Goal: Transaction & Acquisition: Book appointment/travel/reservation

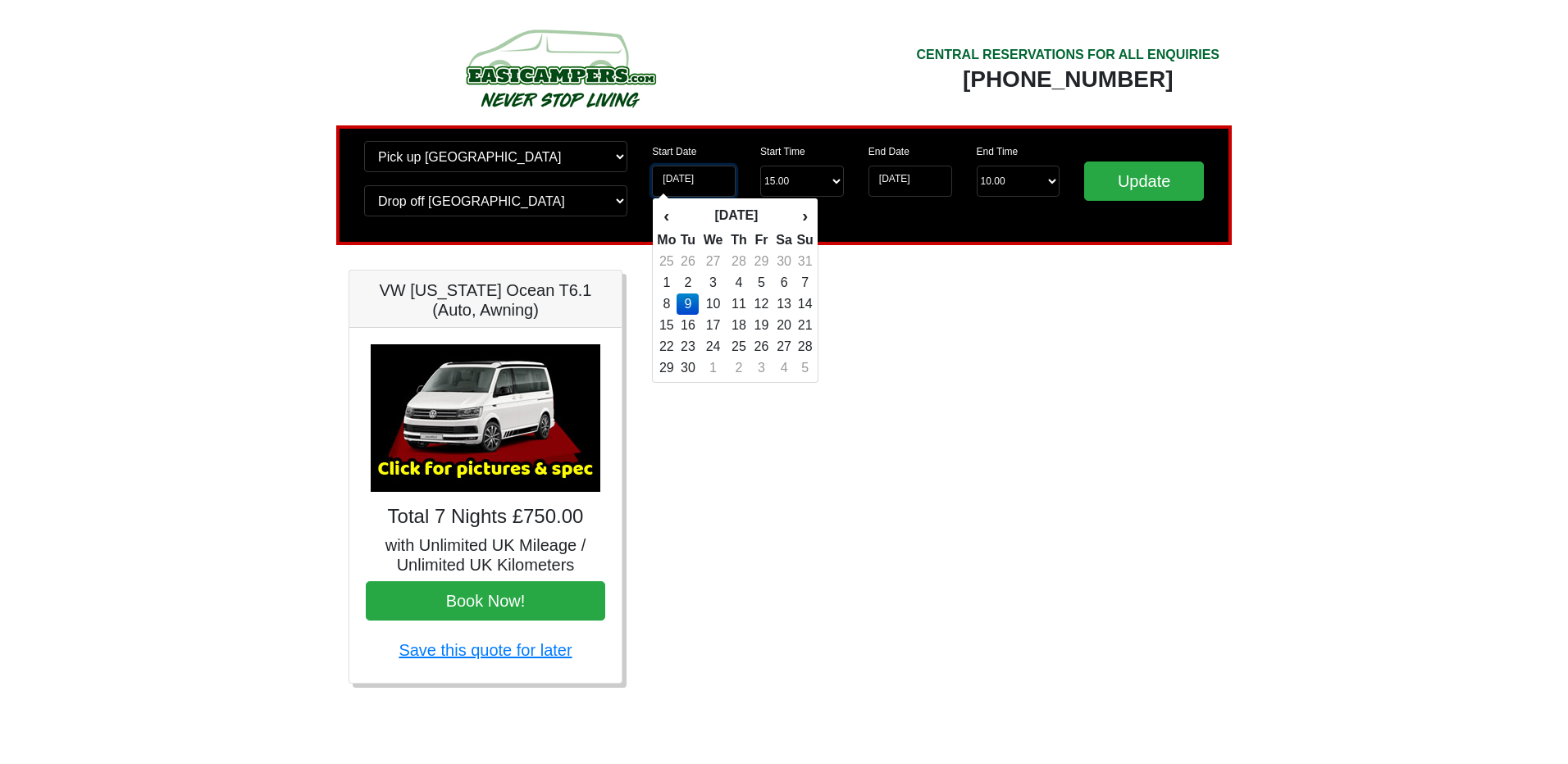
click at [681, 180] on input "[DATE]" at bounding box center [694, 182] width 84 height 31
click at [669, 217] on th "‹" at bounding box center [666, 216] width 21 height 28
click at [672, 346] on td "25" at bounding box center [666, 347] width 21 height 21
type input "25-08-2025"
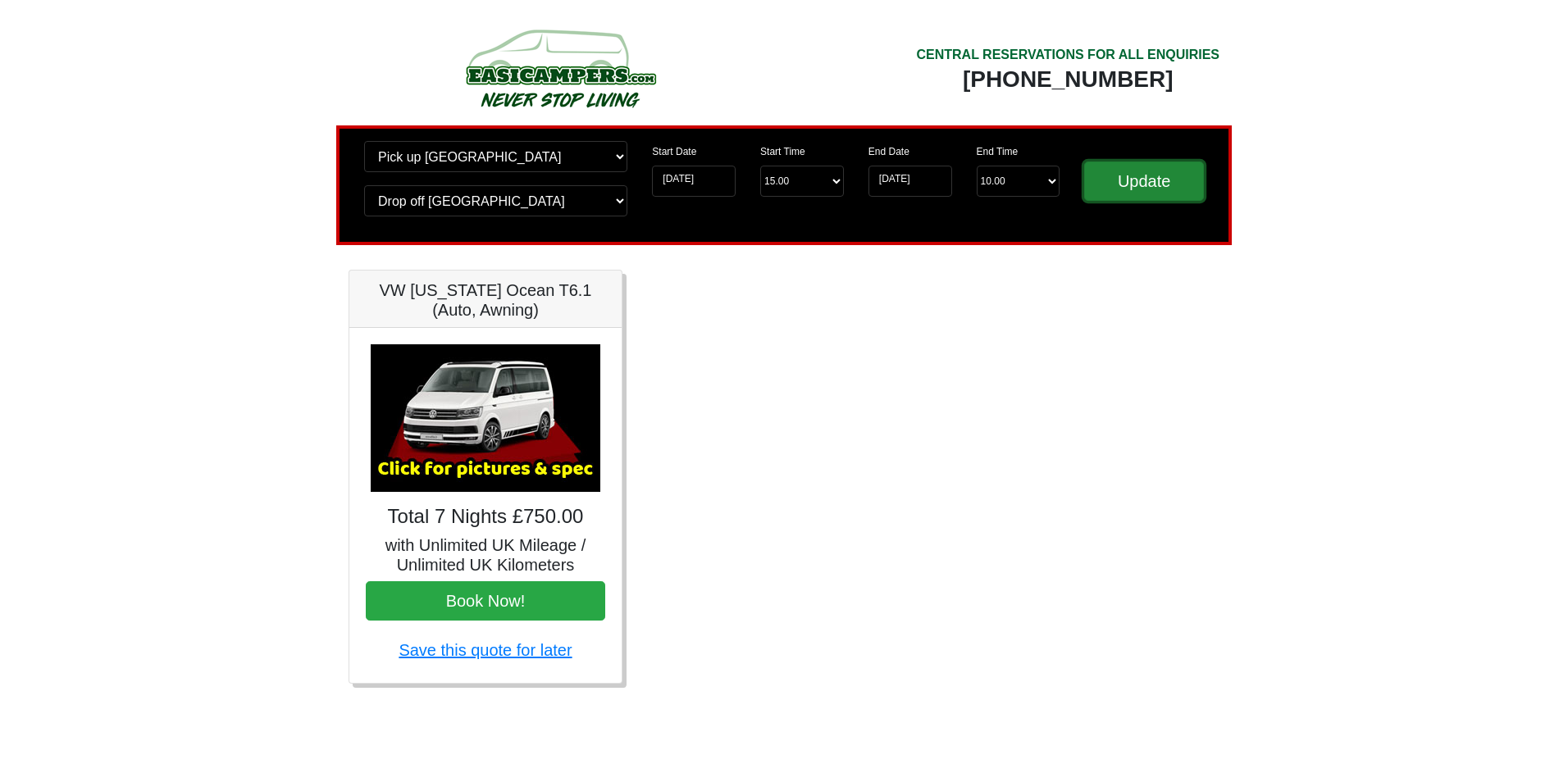
click at [1152, 182] on input "Update" at bounding box center [1144, 182] width 120 height 39
click at [683, 178] on input "25-08-2025" at bounding box center [694, 182] width 84 height 31
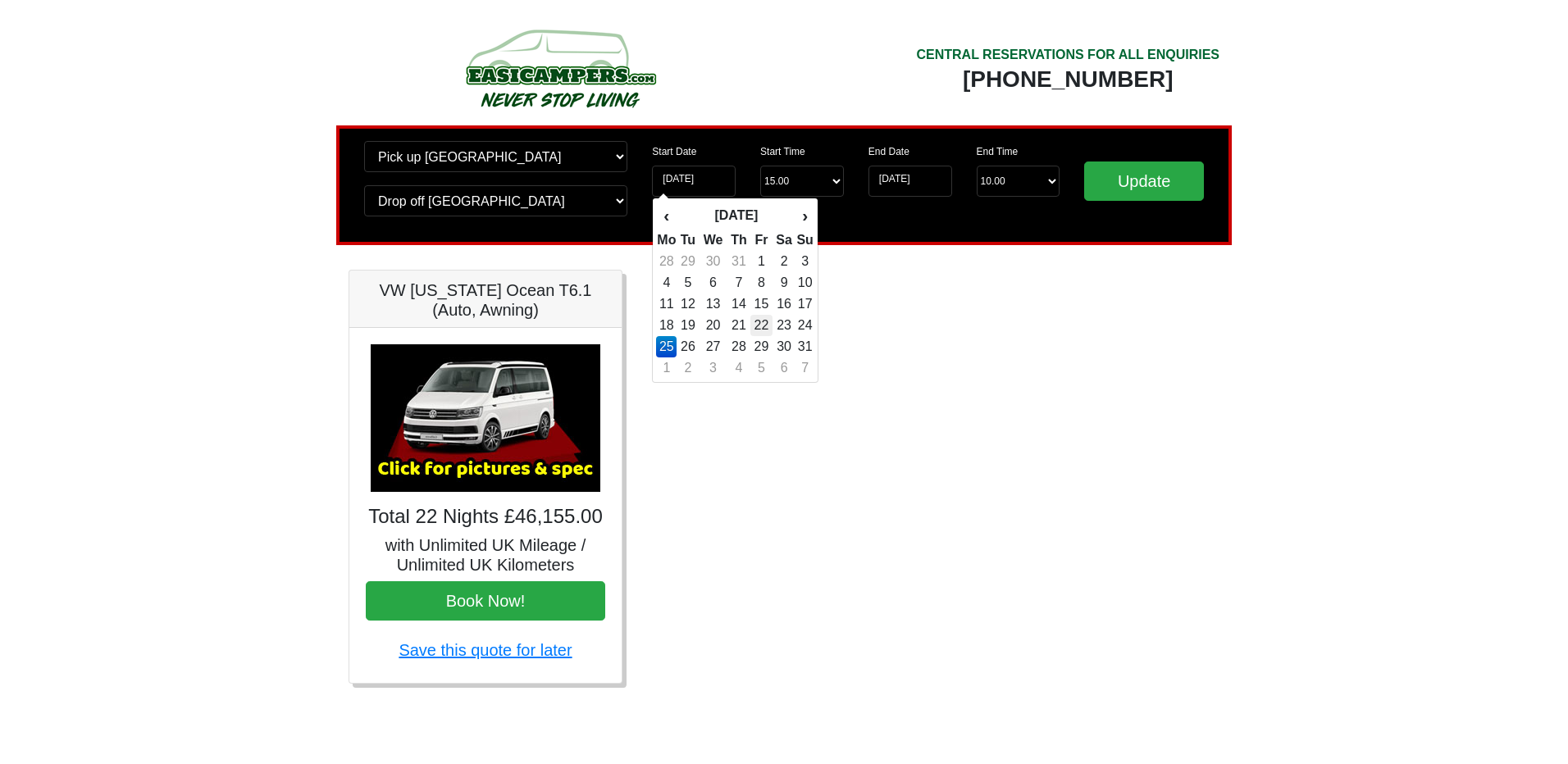
click at [769, 322] on td "22" at bounding box center [761, 325] width 22 height 21
type input "22-08-2025"
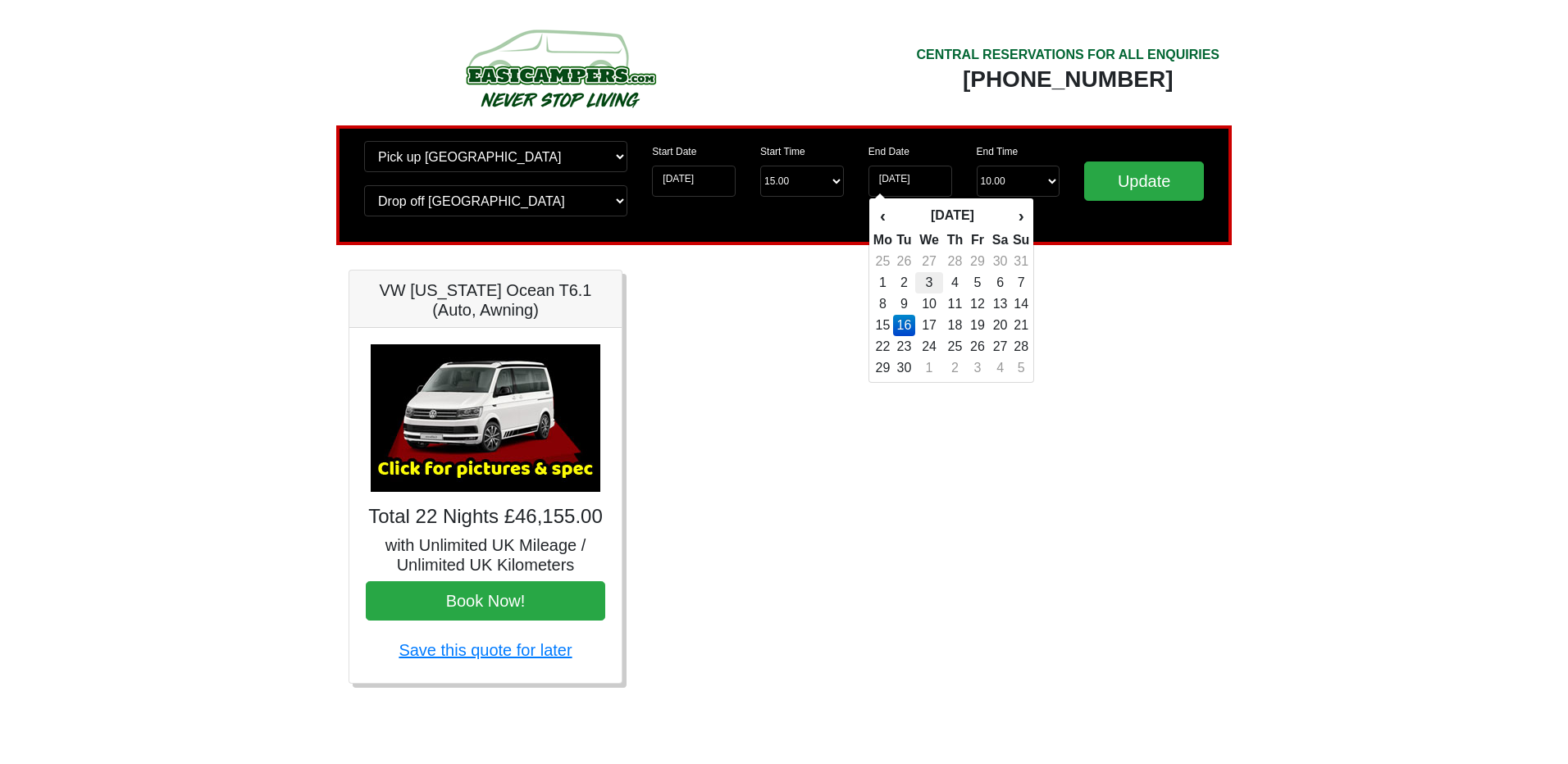
click at [935, 284] on td "3" at bounding box center [929, 283] width 28 height 21
type input "03-09-2025"
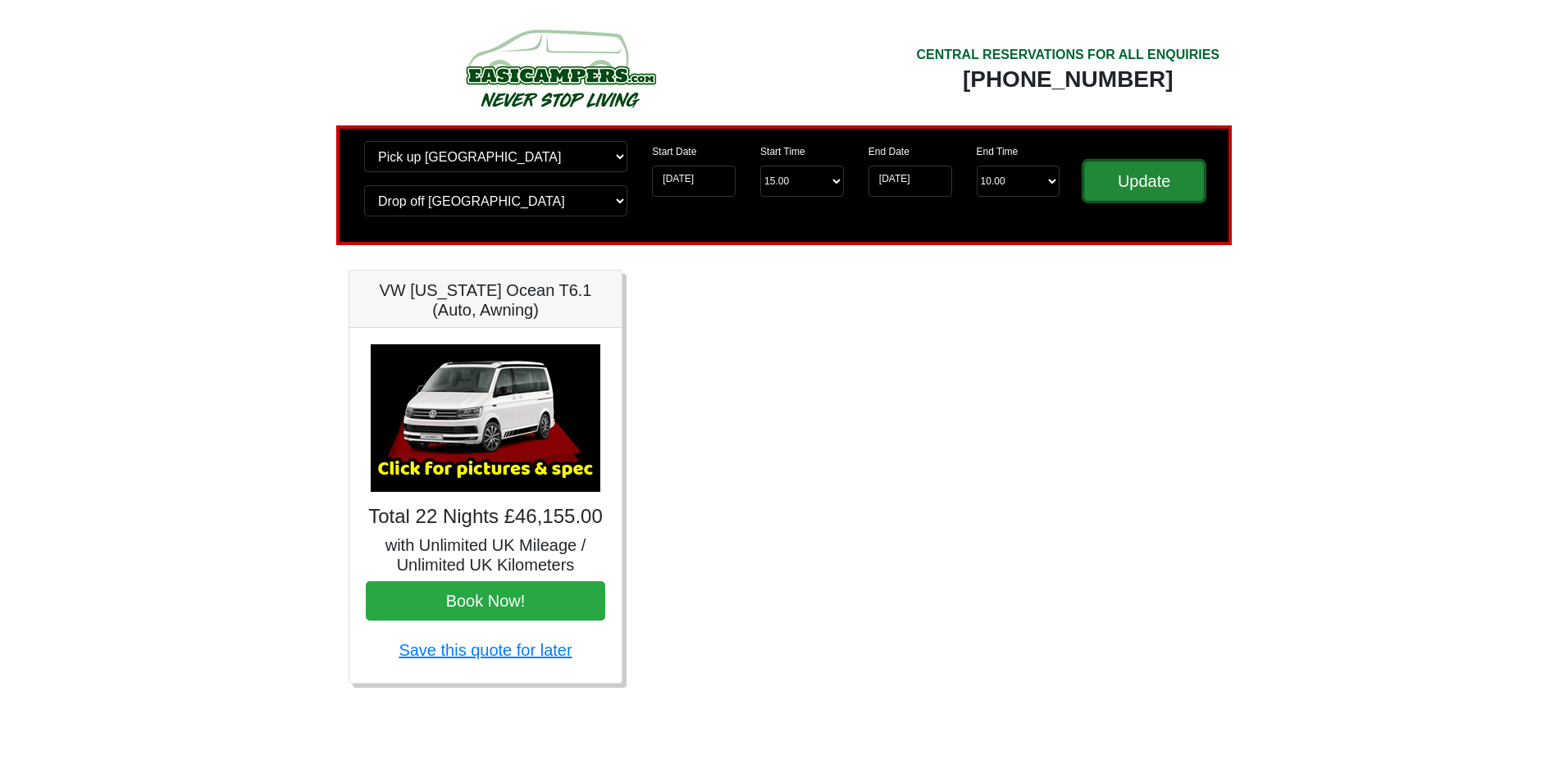
click at [1147, 186] on input "Update" at bounding box center [1144, 182] width 120 height 39
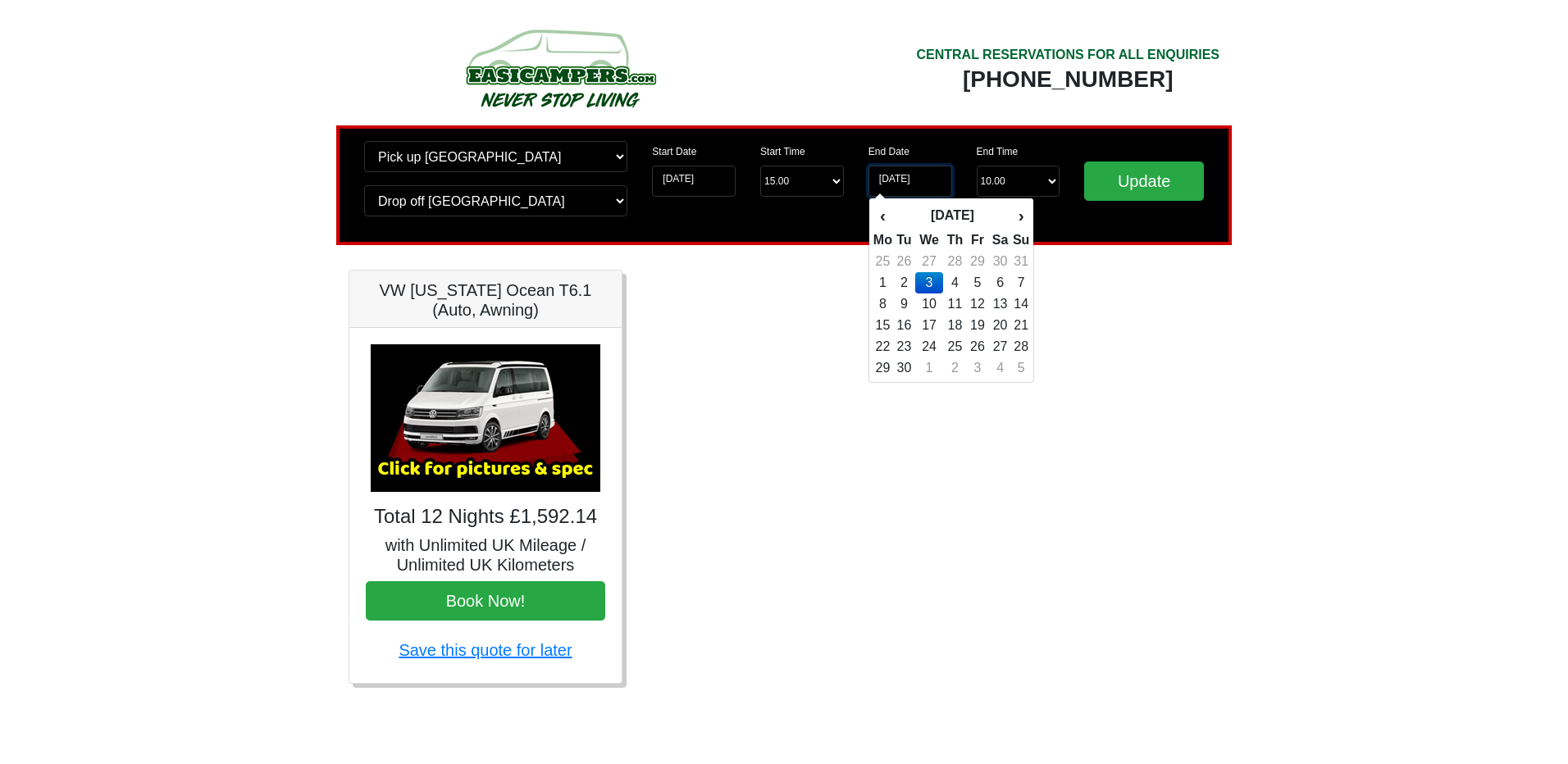
click at [927, 182] on input "03-09-2025" at bounding box center [910, 182] width 84 height 31
click at [985, 283] on td "5" at bounding box center [977, 283] width 22 height 21
type input "05-09-2025"
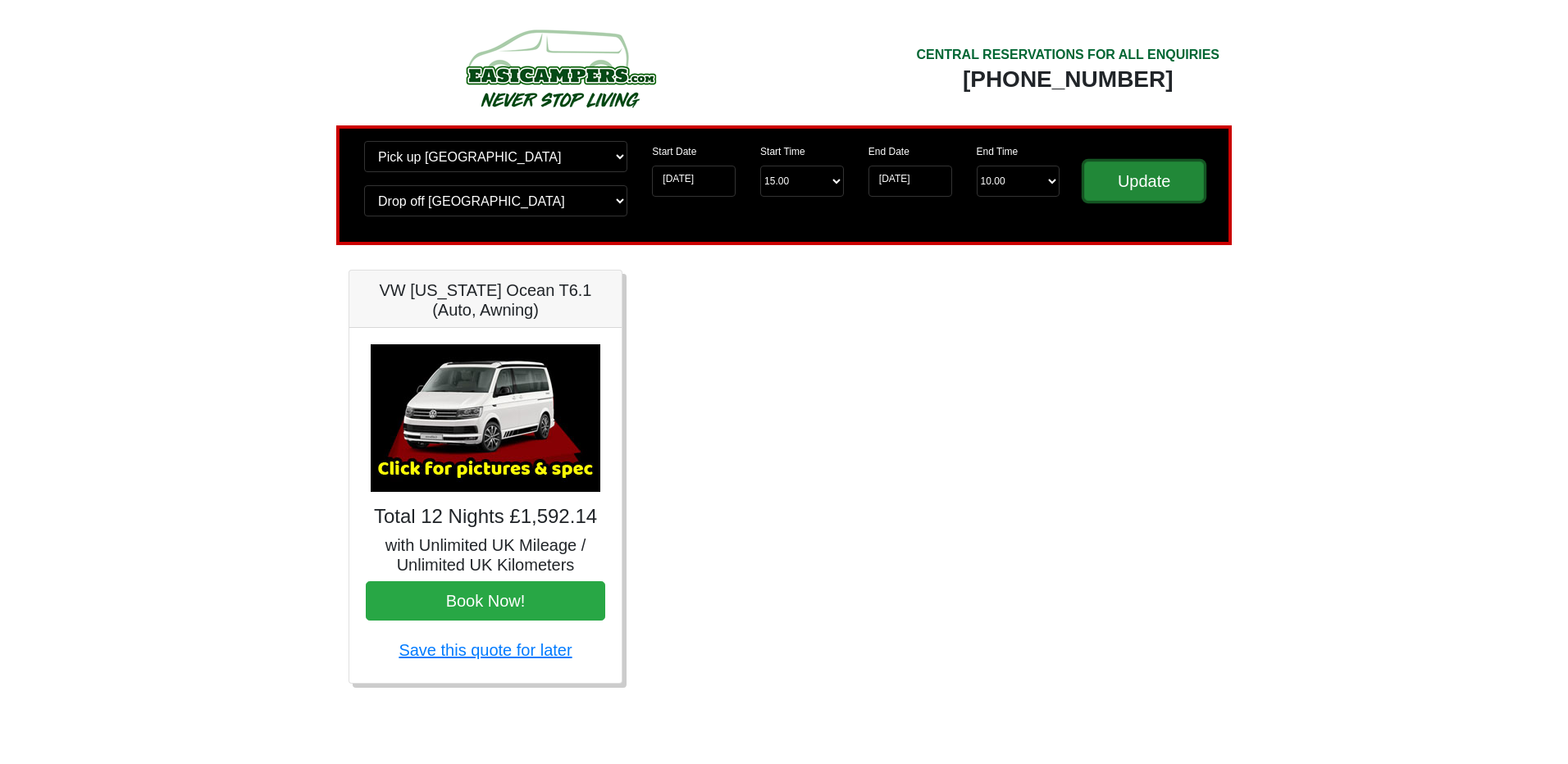
click at [1123, 187] on input "Update" at bounding box center [1144, 182] width 120 height 39
click at [927, 178] on input "05-09-2025" at bounding box center [910, 182] width 84 height 31
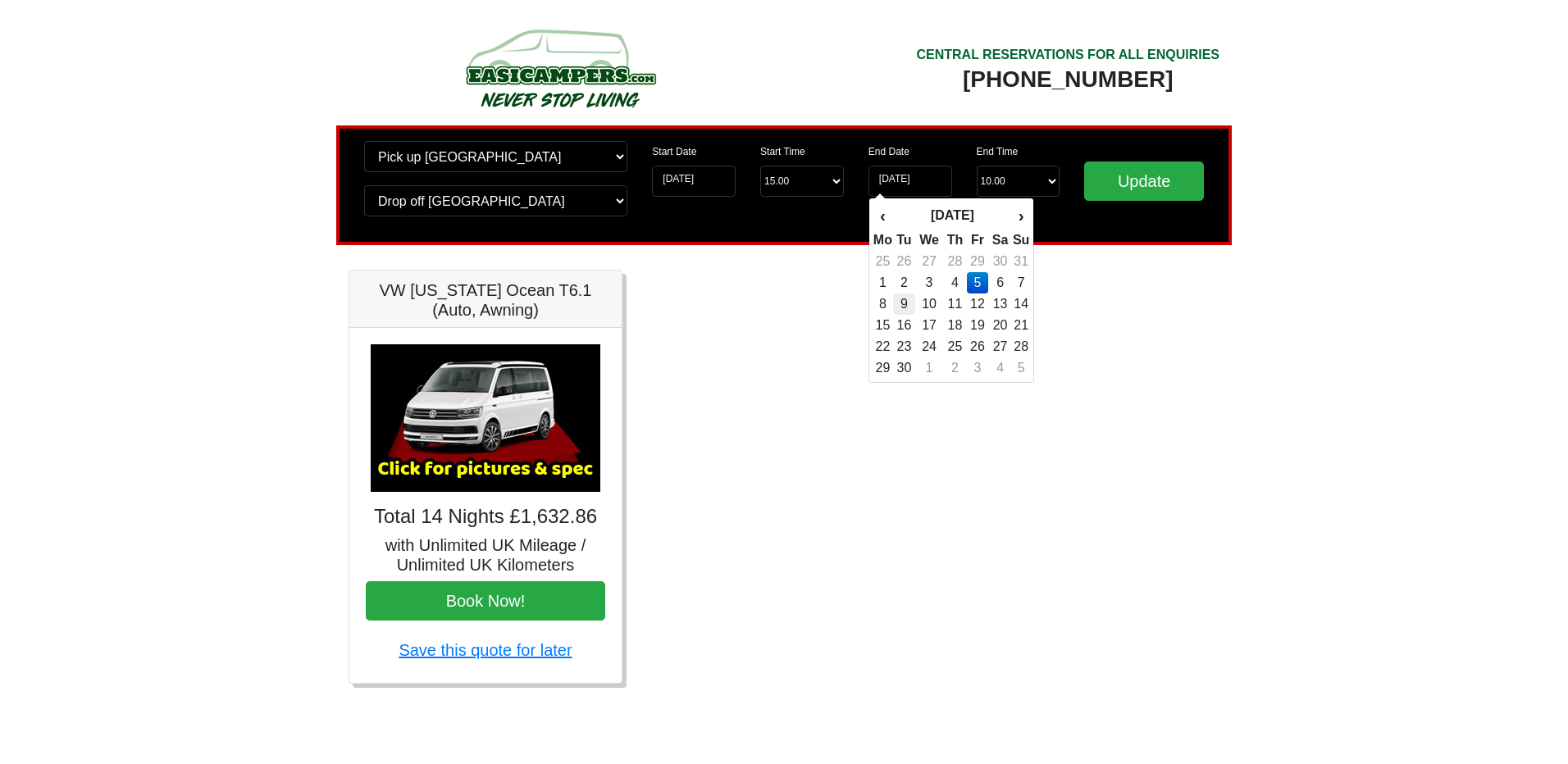
click at [906, 302] on td "9" at bounding box center [904, 304] width 22 height 21
type input "[DATE]"
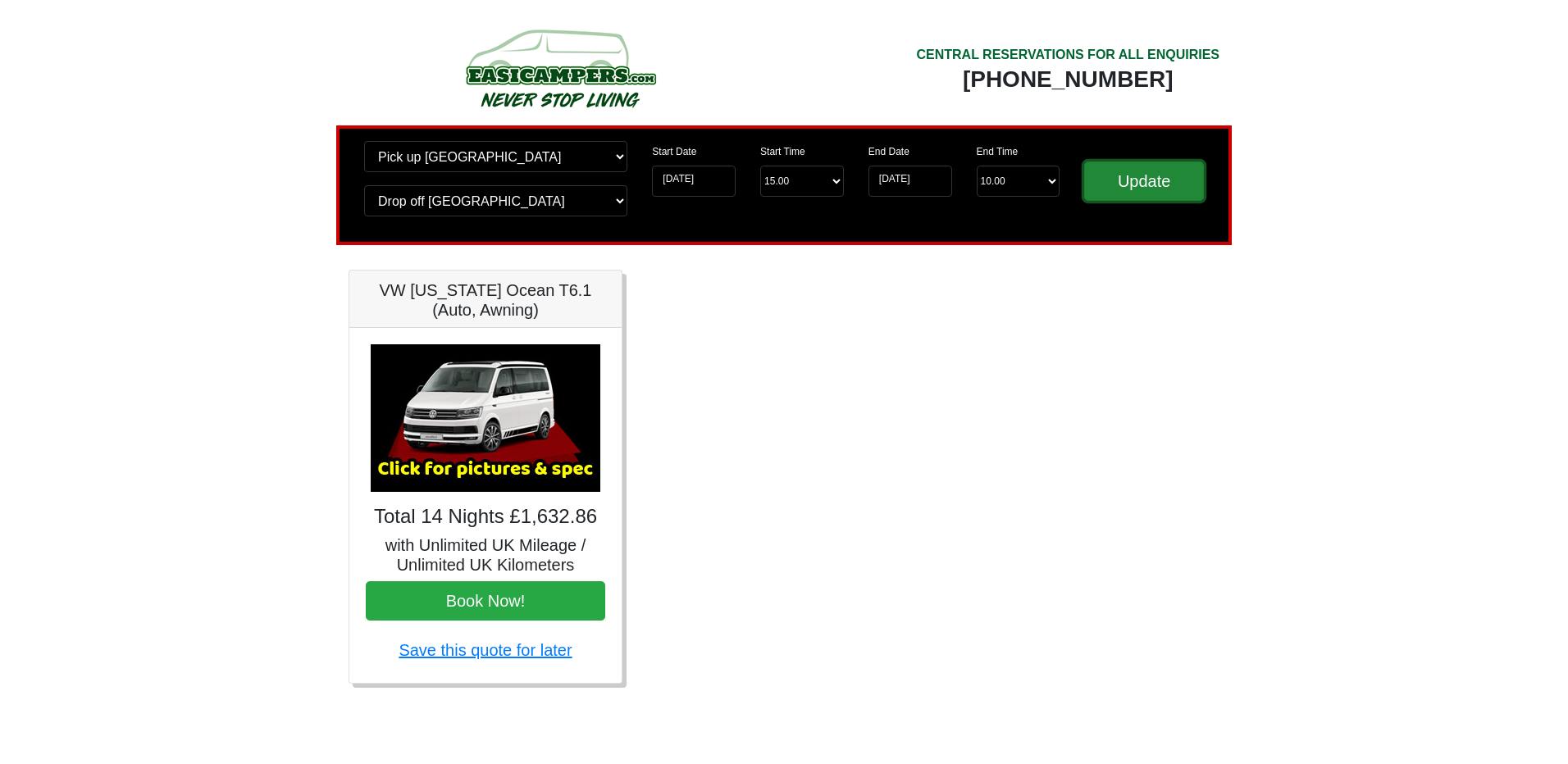
click at [1133, 185] on input "Update" at bounding box center [1144, 182] width 120 height 39
click at [709, 173] on input "[DATE]" at bounding box center [694, 182] width 84 height 31
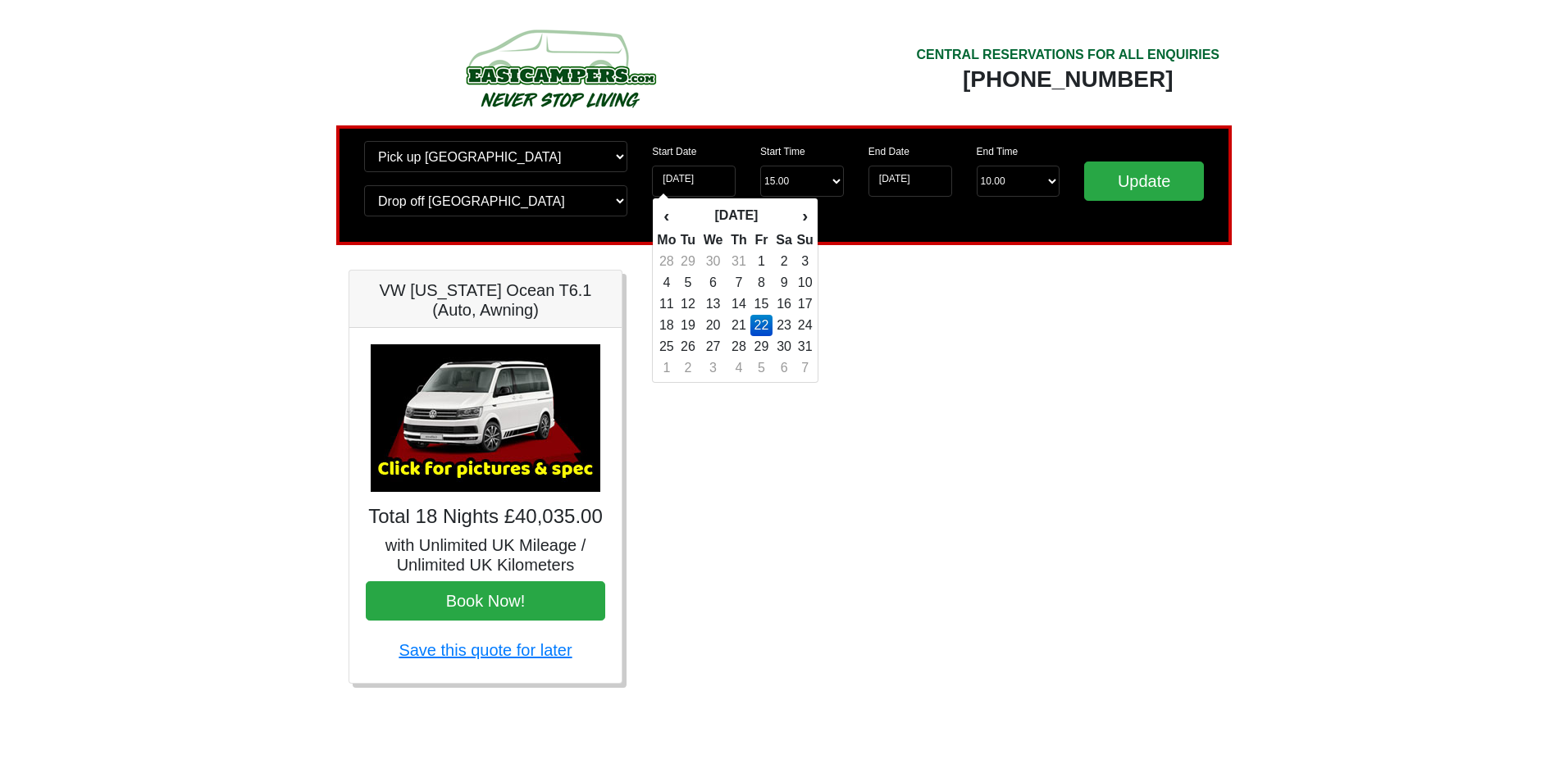
click at [931, 255] on div "CENTRAL RESERVATIONS FOR ALL ENQUIRIES 00 44 ( 0 ) 1942 778899 Easicampers Book…" at bounding box center [784, 407] width 910 height 683
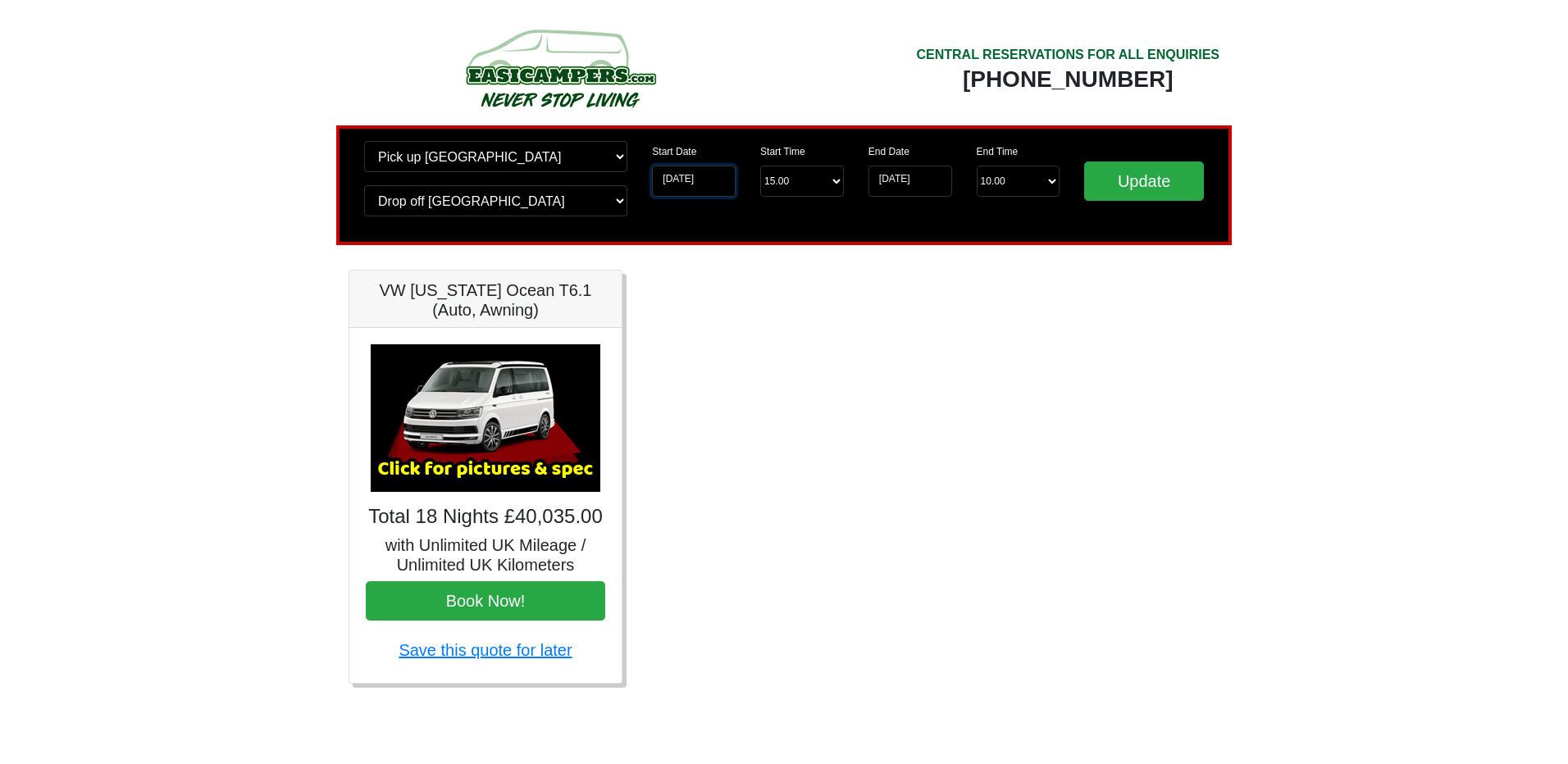
click at [714, 173] on input "22-08-2025" at bounding box center [694, 182] width 84 height 31
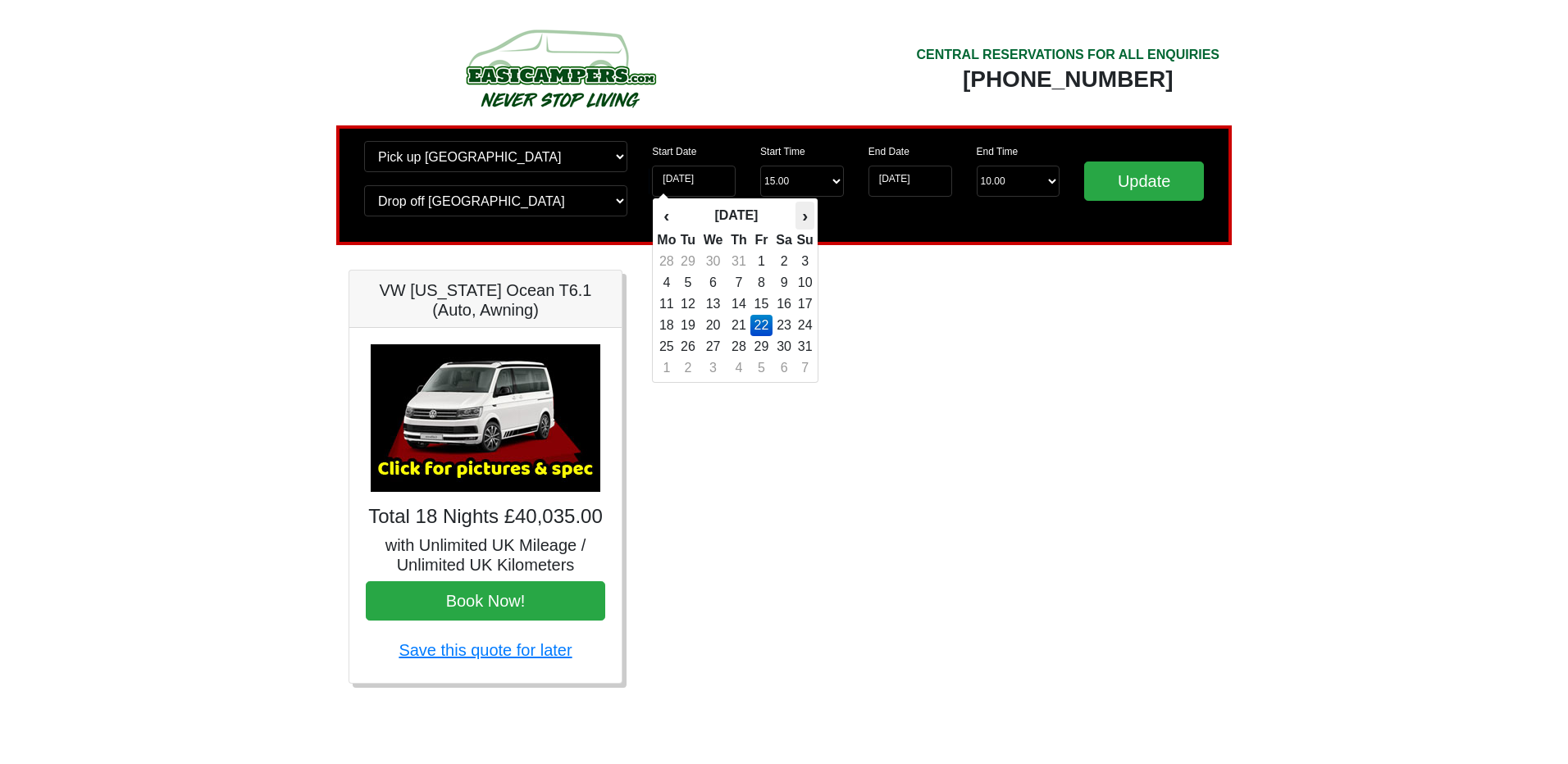
click at [805, 215] on th "›" at bounding box center [804, 216] width 18 height 28
click at [669, 329] on td "20" at bounding box center [666, 325] width 21 height 21
type input "[DATE]"
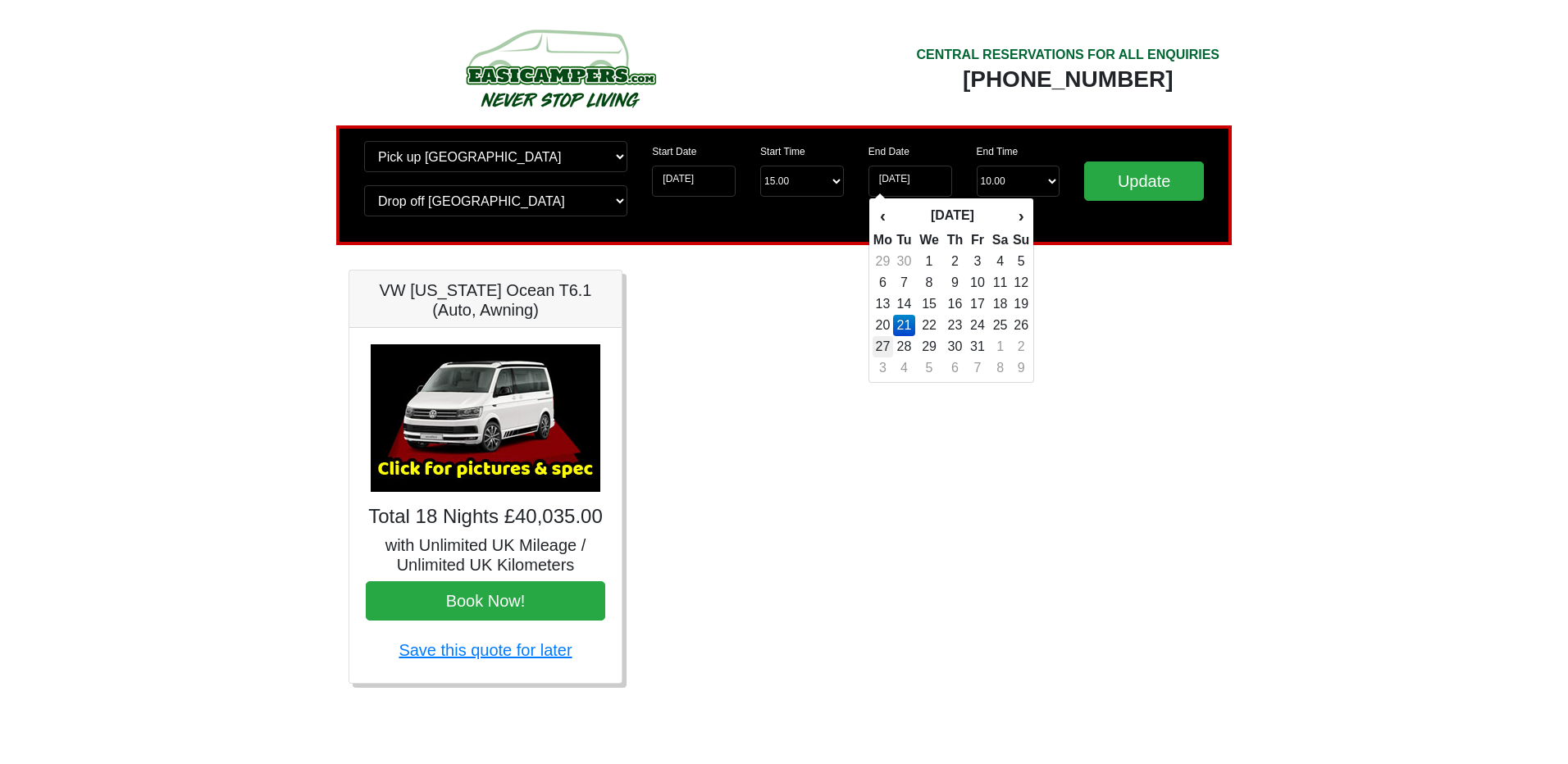
click at [882, 342] on td "27" at bounding box center [882, 347] width 21 height 21
type input "27-10-2025"
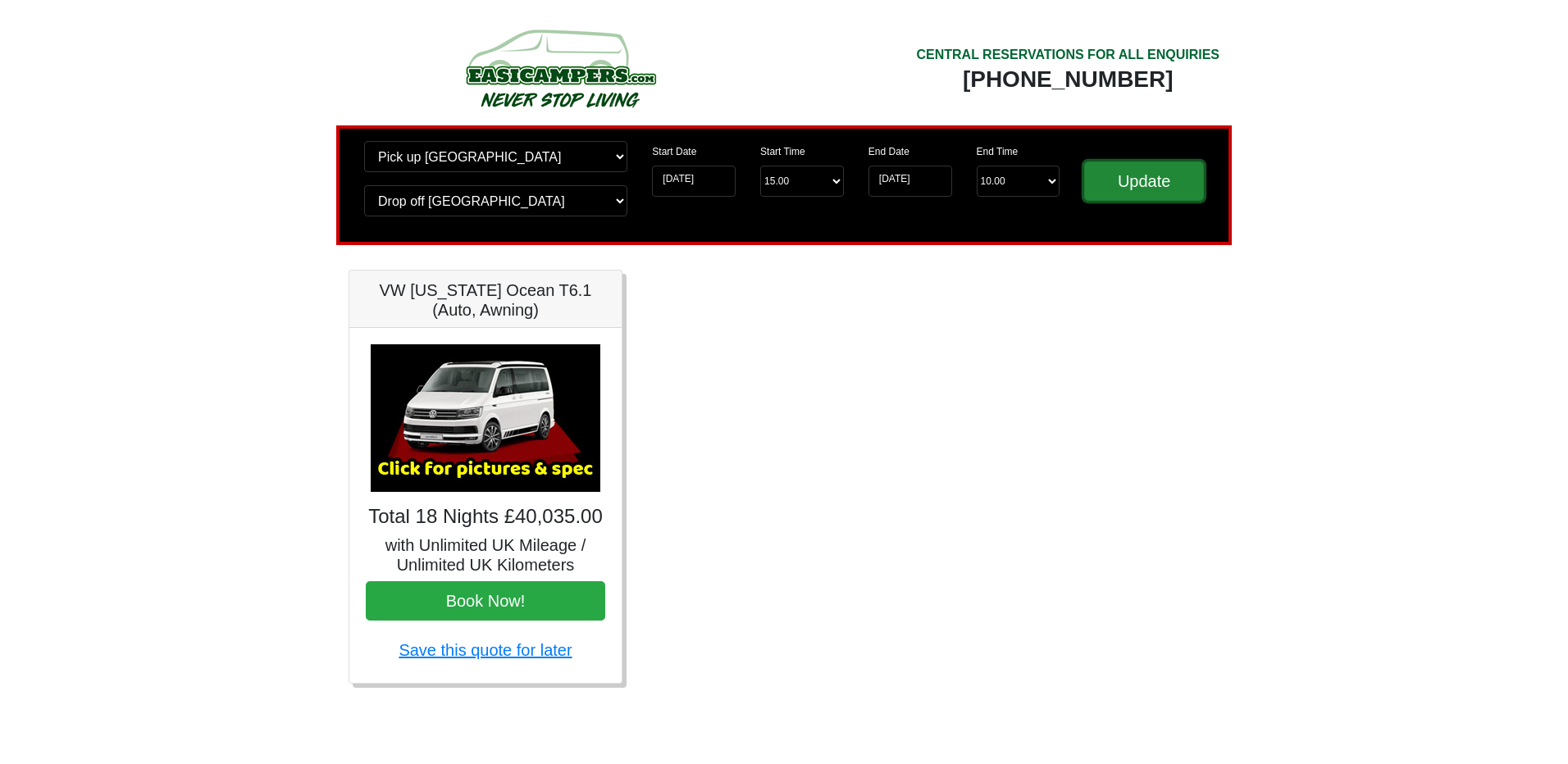
click at [1175, 180] on input "Update" at bounding box center [1144, 182] width 120 height 39
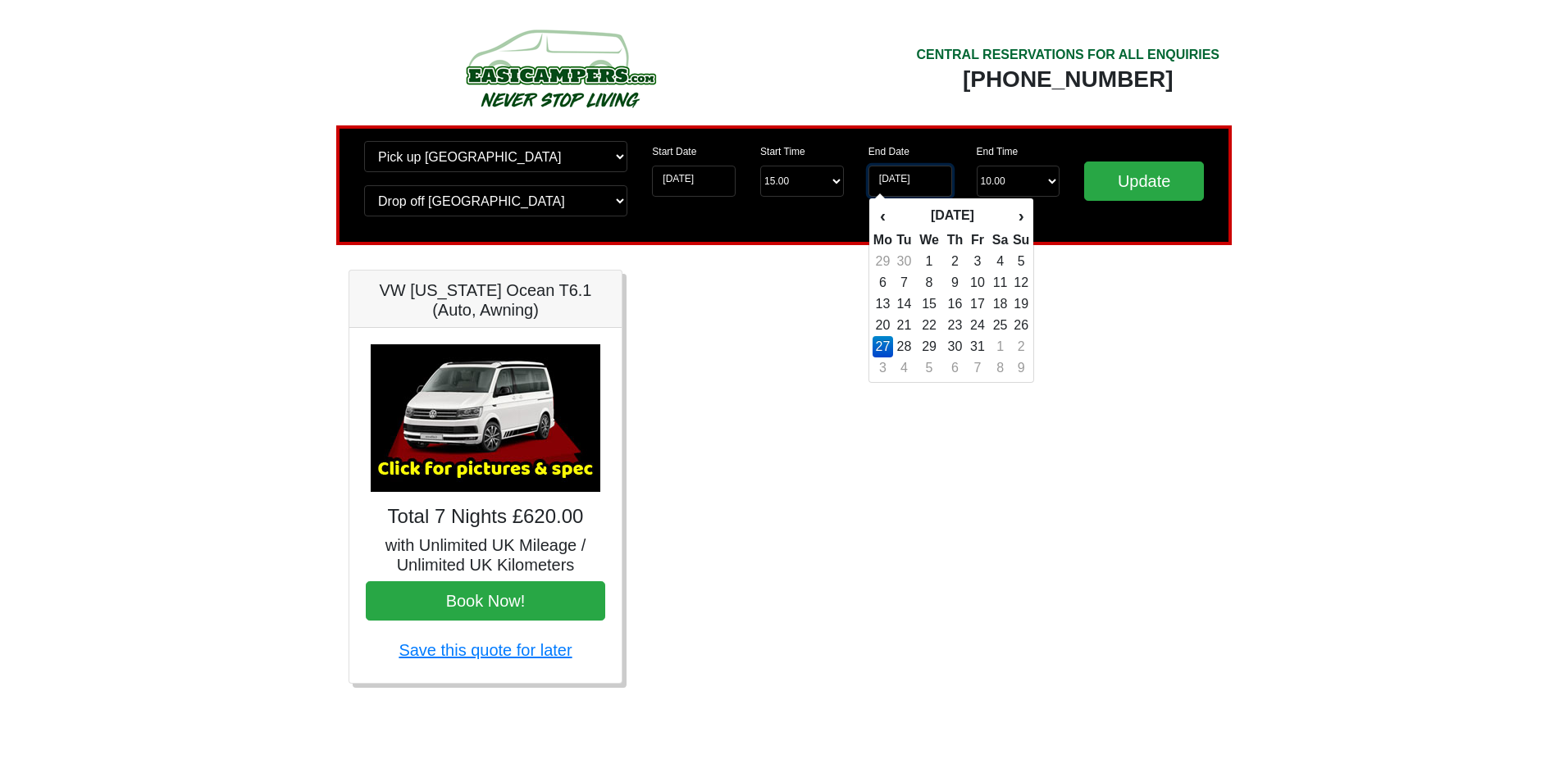
click at [897, 179] on input "27-10-2025" at bounding box center [910, 182] width 84 height 31
click at [881, 364] on td "3" at bounding box center [882, 368] width 21 height 21
type input "03-11-2025"
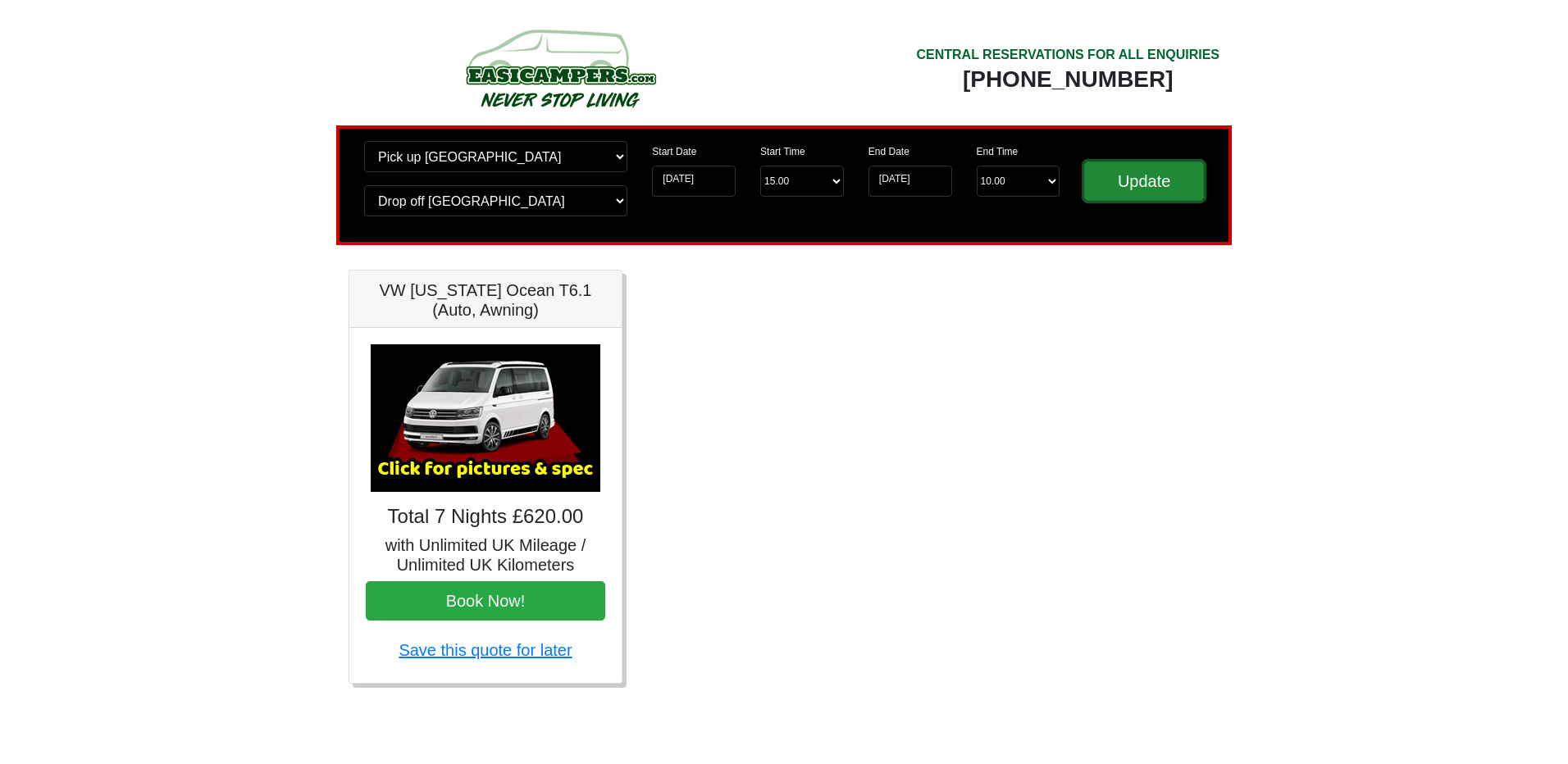
click at [1109, 181] on input "Update" at bounding box center [1144, 182] width 120 height 39
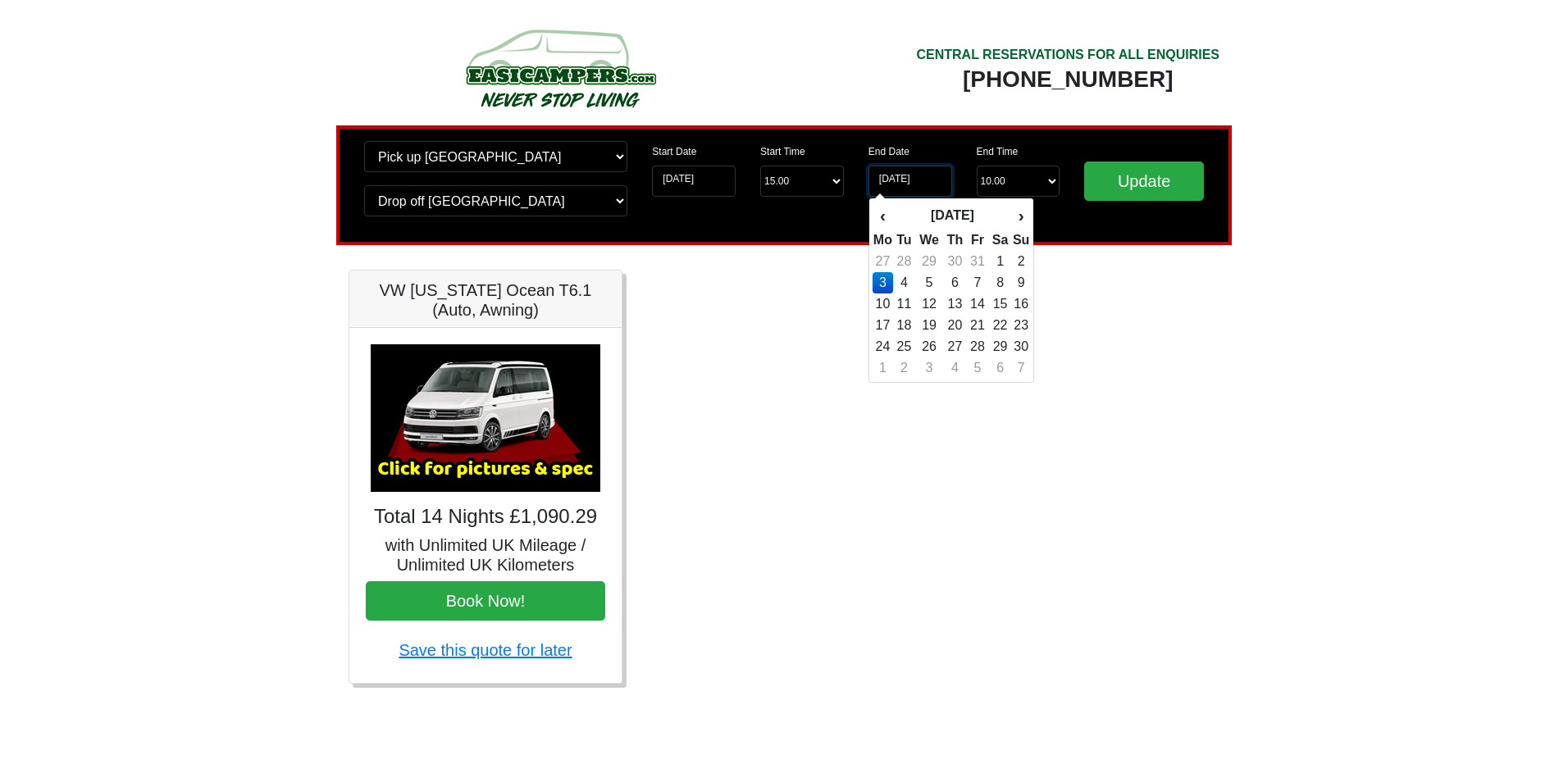
click at [900, 175] on input "[DATE]" at bounding box center [910, 182] width 84 height 31
click at [881, 306] on td "10" at bounding box center [882, 304] width 21 height 21
type input "[DATE]"
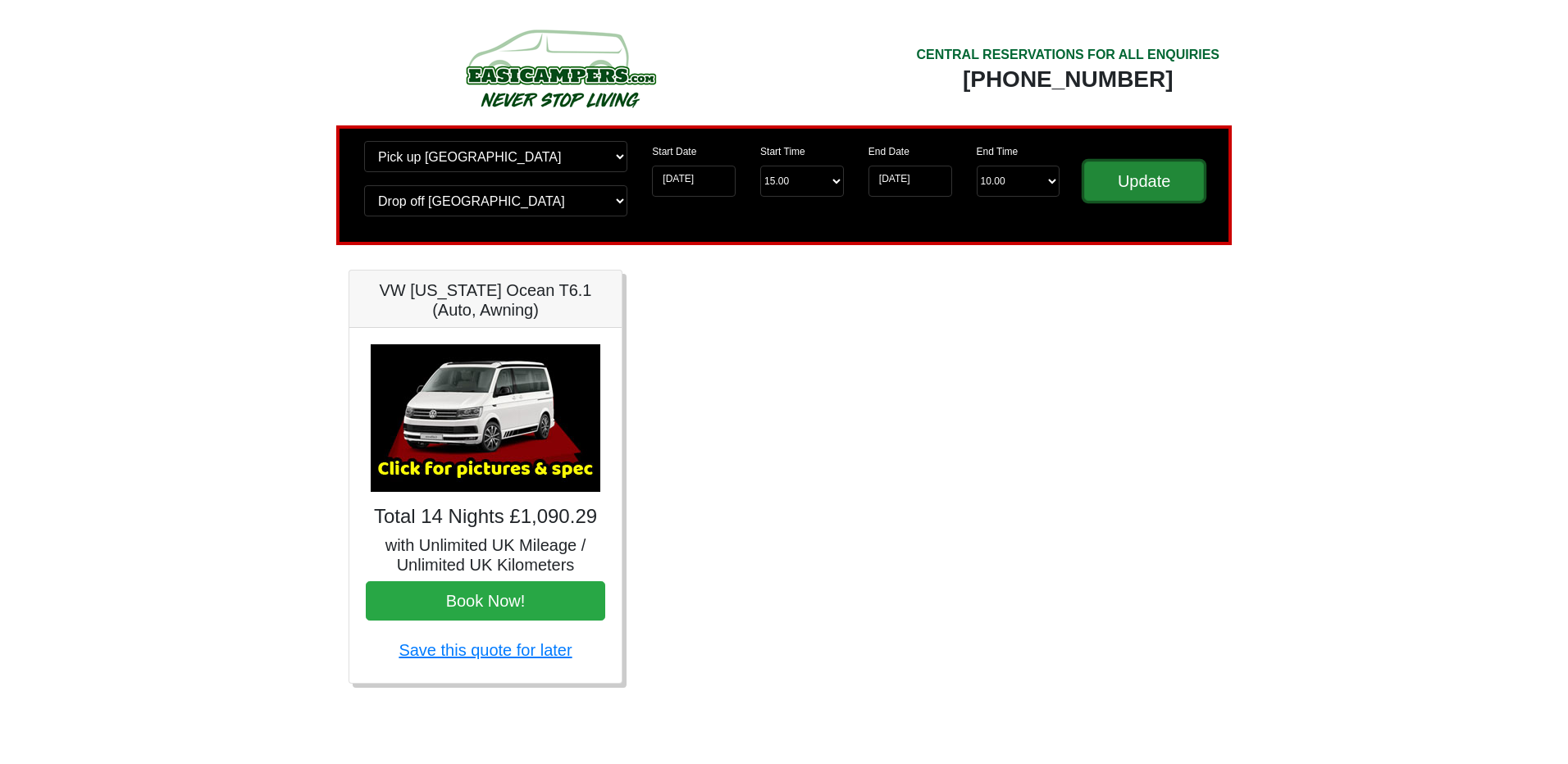
click at [1117, 180] on input "Update" at bounding box center [1144, 182] width 120 height 39
click at [1120, 173] on input "Update" at bounding box center [1144, 182] width 120 height 39
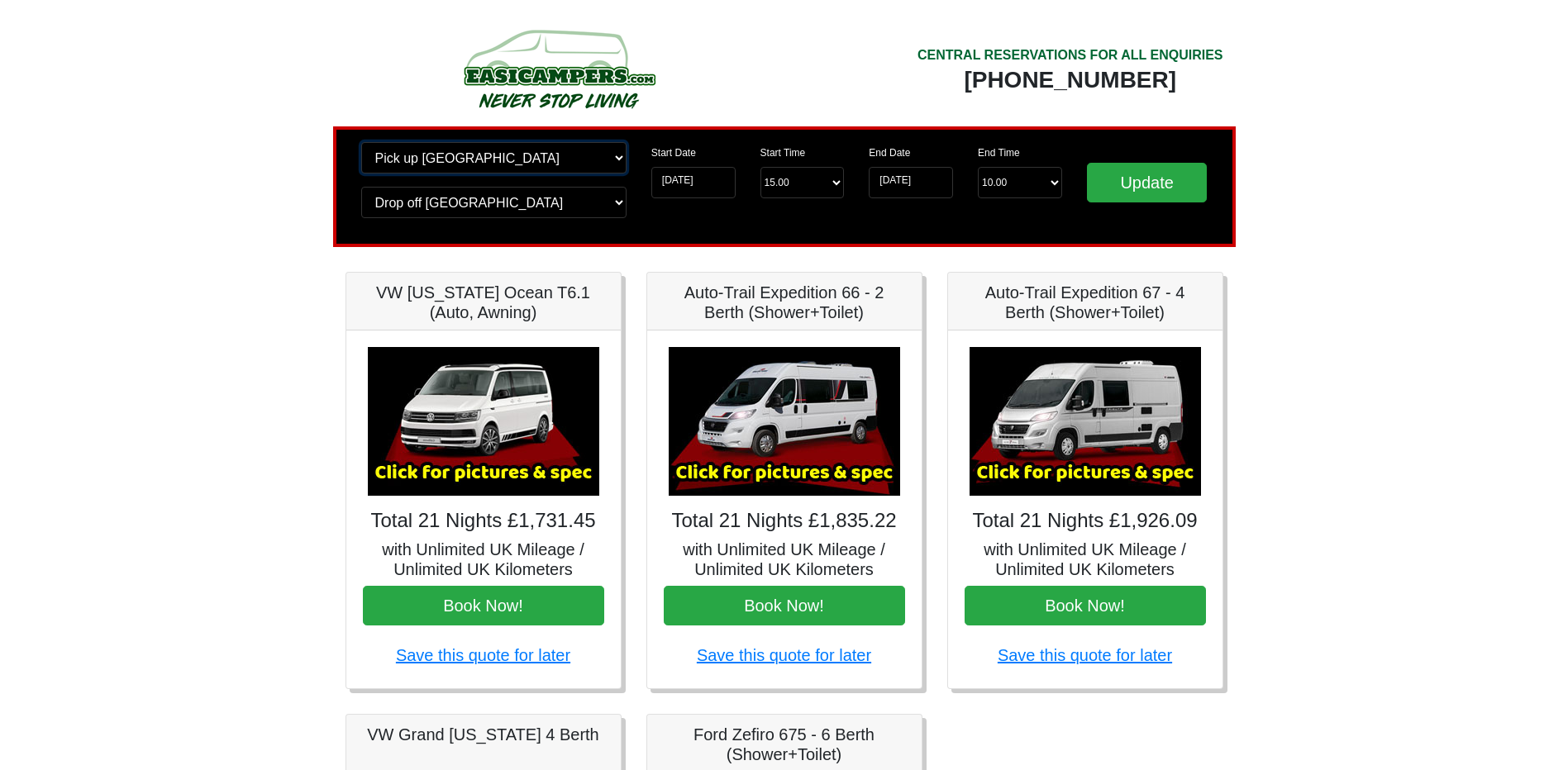
click at [440, 156] on select "Change pick up location? Pick up [GEOGRAPHIC_DATA] [GEOGRAPHIC_DATA] [GEOGRAPHI…" at bounding box center [493, 158] width 265 height 31
select select "QUE1"
click at [361, 142] on select "Change pick up location? Pick up [GEOGRAPHIC_DATA] [GEOGRAPHIC_DATA] [GEOGRAPHI…" at bounding box center [493, 158] width 265 height 31
click at [1138, 190] on input "Update" at bounding box center [1147, 183] width 121 height 40
drag, startPoint x: 463, startPoint y: 205, endPoint x: 462, endPoint y: 215, distance: 10.0
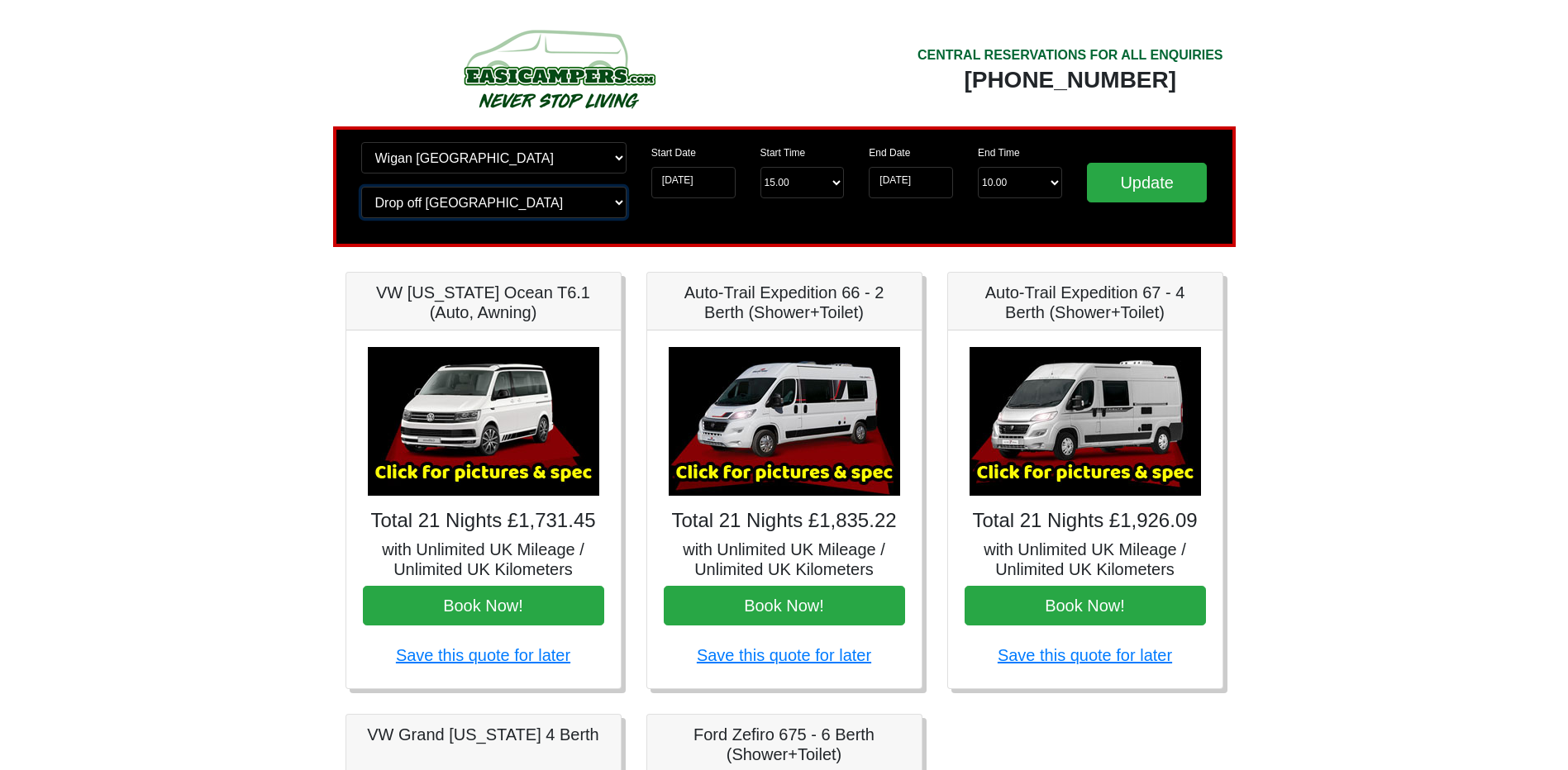
click at [463, 205] on select "Change drop off location? Drop off [GEOGRAPHIC_DATA] [GEOGRAPHIC_DATA] [GEOGRAP…" at bounding box center [493, 203] width 265 height 31
select select "QUE1"
click at [361, 187] on select "Change drop off location? Drop off [GEOGRAPHIC_DATA] [GEOGRAPHIC_DATA] [GEOGRAP…" at bounding box center [493, 203] width 265 height 31
click at [1137, 178] on input "Update" at bounding box center [1147, 183] width 121 height 40
